Goal: Find specific page/section: Find specific page/section

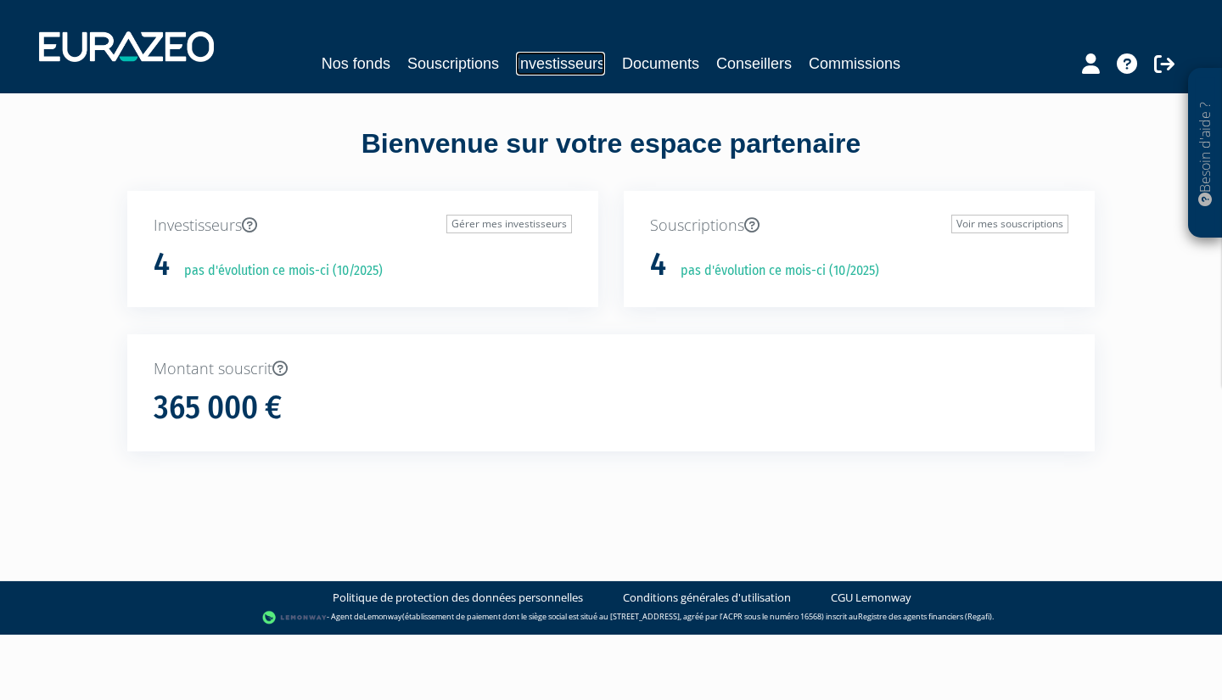
click at [545, 68] on link "Investisseurs" at bounding box center [560, 64] width 89 height 24
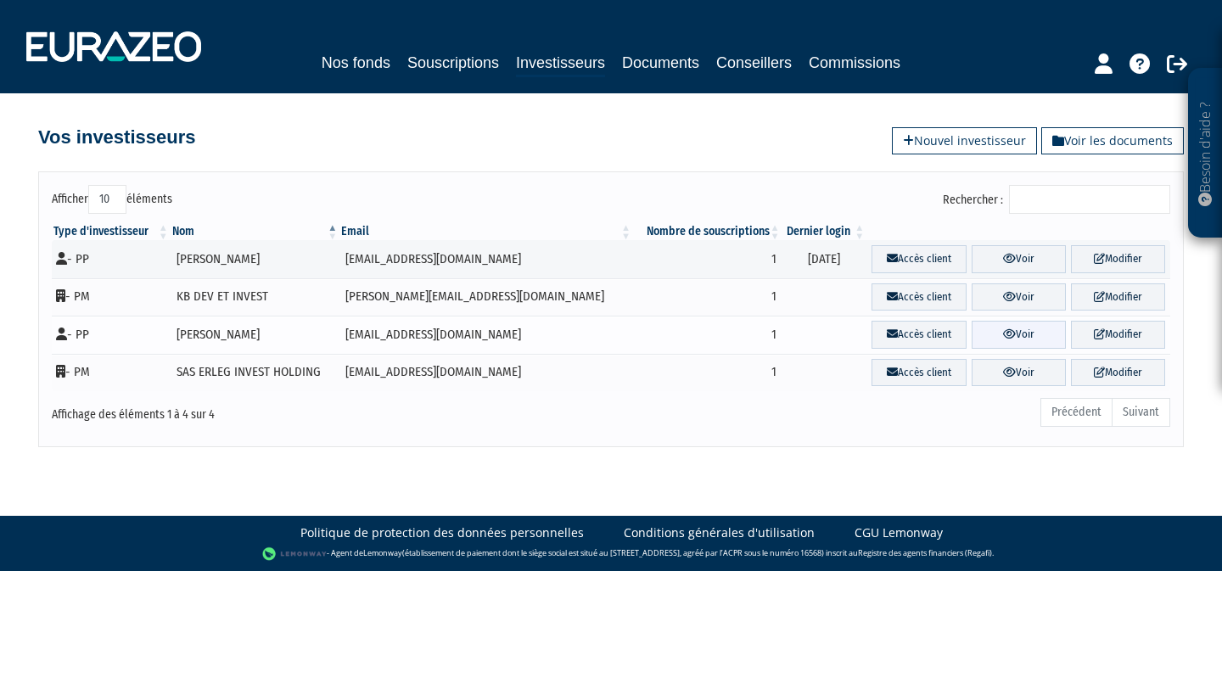
click at [992, 342] on link "Voir" at bounding box center [1019, 335] width 94 height 28
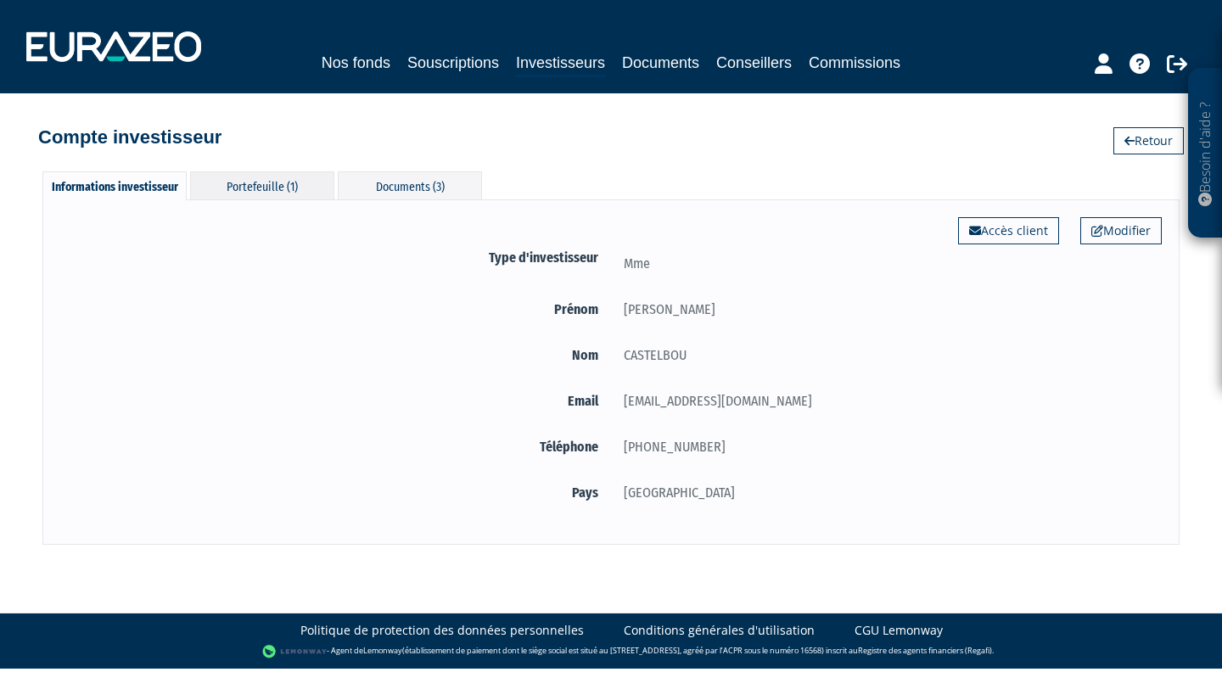
click at [266, 187] on div "Portefeuille (1)" at bounding box center [262, 185] width 144 height 28
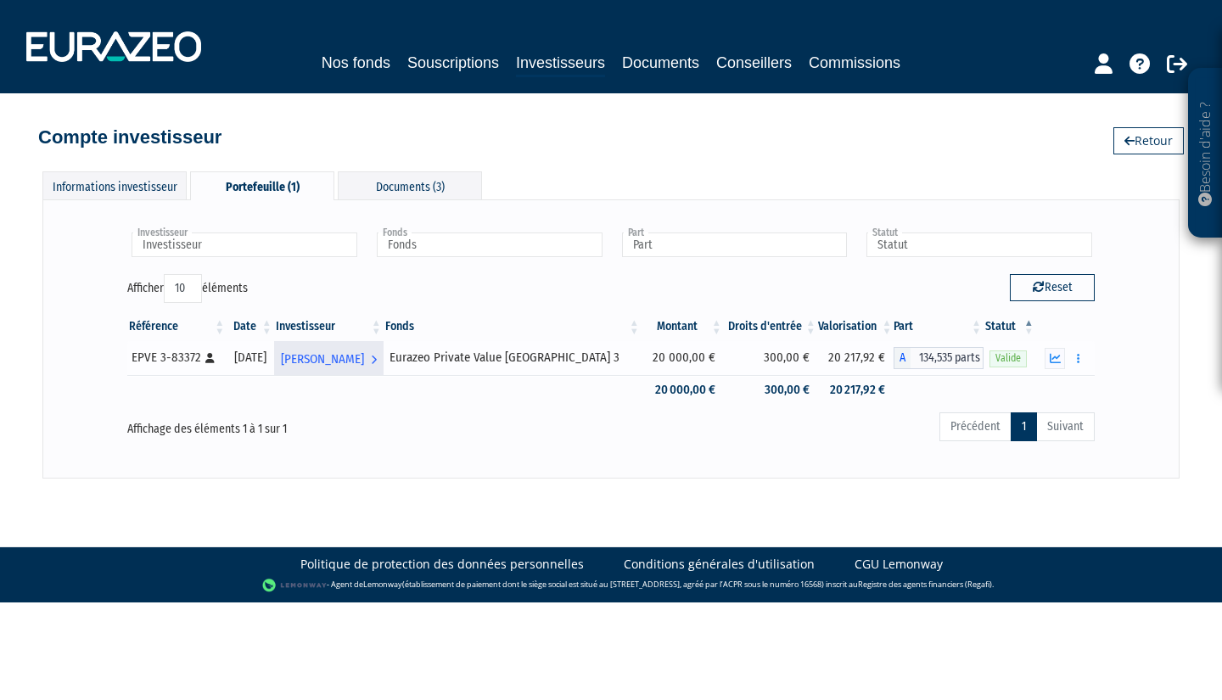
click at [364, 360] on span "Marie CASTELBOU" at bounding box center [322, 359] width 83 height 31
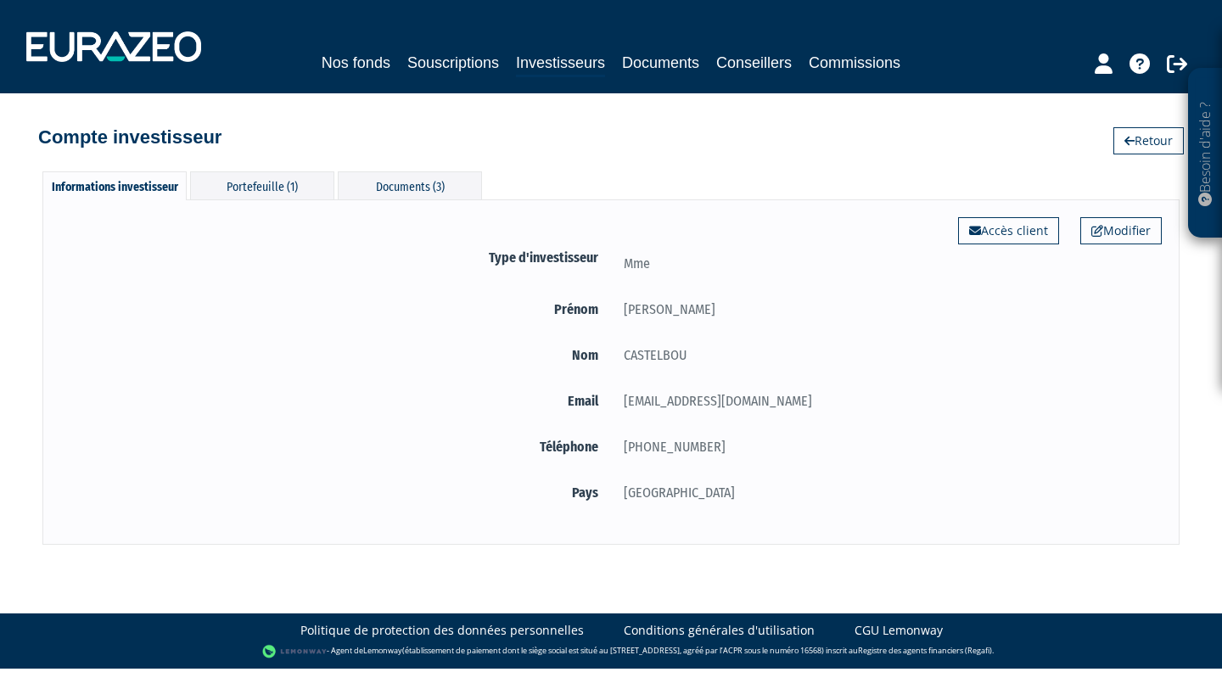
click at [306, 208] on div "Modifier Accès client Type d'investisseur Mme Prénom Marie Nom" at bounding box center [610, 371] width 1137 height 345
click at [287, 194] on div "Portefeuille (1)" at bounding box center [262, 185] width 144 height 28
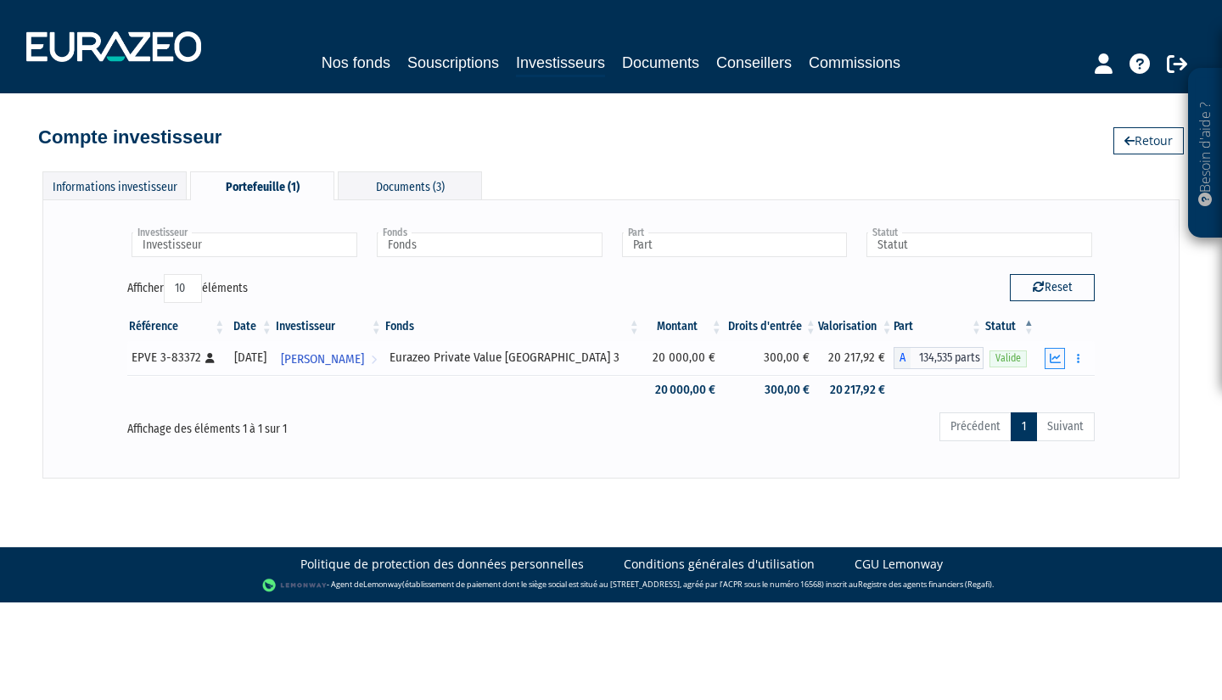
click at [1052, 361] on icon "button" at bounding box center [1055, 358] width 11 height 11
